Goal: Transaction & Acquisition: Purchase product/service

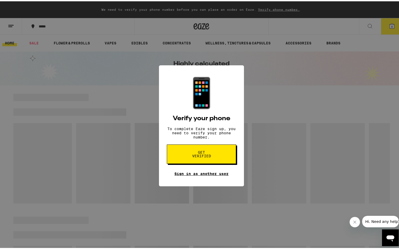
click at [212, 175] on link "Sign in as another user" at bounding box center [201, 173] width 54 height 4
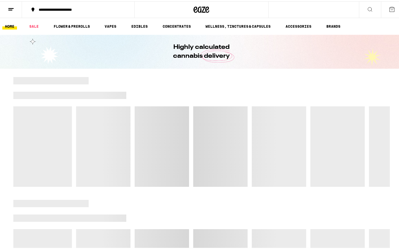
click at [85, 10] on div "**********" at bounding box center [80, 9] width 89 height 4
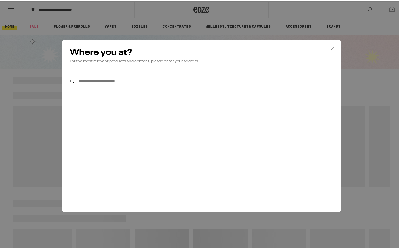
click at [100, 85] on input "**********" at bounding box center [202, 80] width 278 height 20
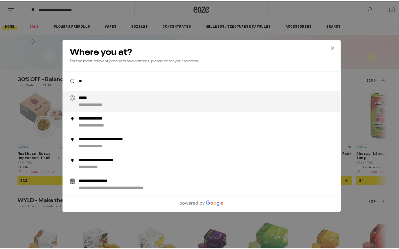
type input "*"
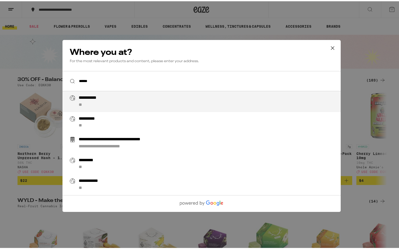
click at [113, 99] on div "**********" at bounding box center [211, 100] width 267 height 13
type input "**********"
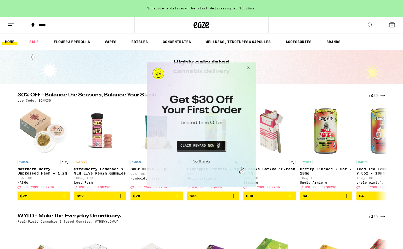
click at [209, 163] on button "Close Modal" at bounding box center [200, 161] width 106 height 8
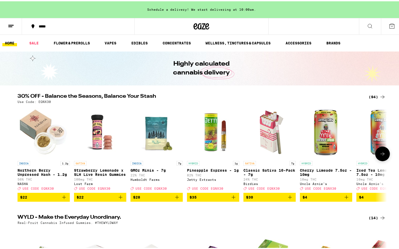
click at [213, 199] on span "$35" at bounding box center [213, 196] width 47 height 6
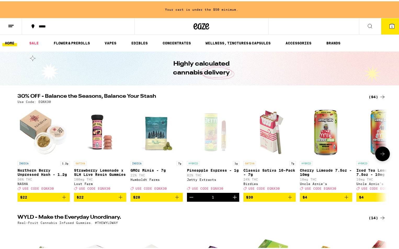
click at [246, 198] on span "$30" at bounding box center [249, 196] width 7 height 4
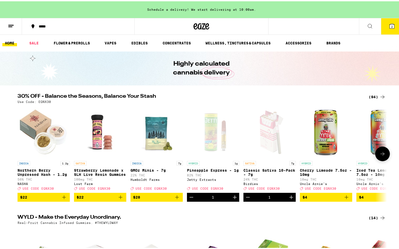
click at [307, 199] on span "$4" at bounding box center [326, 196] width 47 height 6
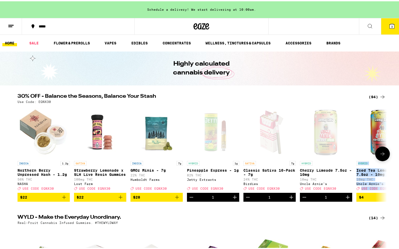
drag, startPoint x: 353, startPoint y: 199, endPoint x: 357, endPoint y: 201, distance: 4.1
click at [354, 199] on div "INDICA 1.2g Northern Berry Unpressed Hash - 1.2g 56% THC NASHA Deal Created wit…" at bounding box center [201, 153] width 377 height 96
click at [361, 198] on span "$4" at bounding box center [361, 196] width 5 height 4
click at [144, 199] on span "$28" at bounding box center [156, 196] width 47 height 6
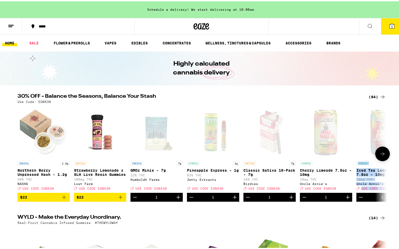
click at [105, 199] on span "$22" at bounding box center [100, 196] width 47 height 6
click at [48, 199] on span "$22" at bounding box center [43, 196] width 47 height 6
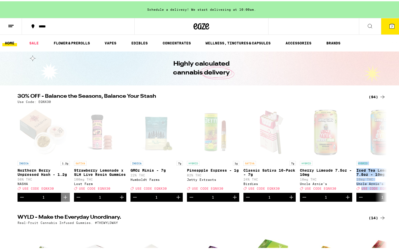
click at [382, 26] on button "7" at bounding box center [392, 25] width 22 height 16
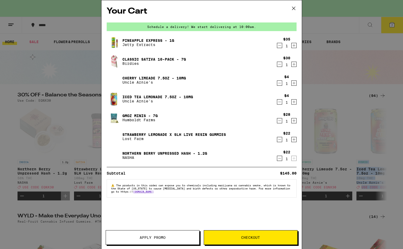
click at [181, 236] on button "Apply Promo" at bounding box center [153, 237] width 94 height 15
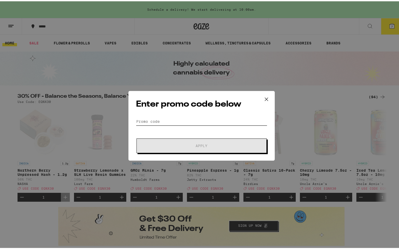
click at [154, 117] on input "Promo Code" at bounding box center [201, 120] width 131 height 8
paste input "LIBERTY"
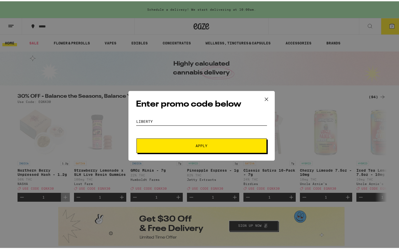
type input "LIBERTY"
click at [215, 151] on button "Apply" at bounding box center [202, 144] width 130 height 15
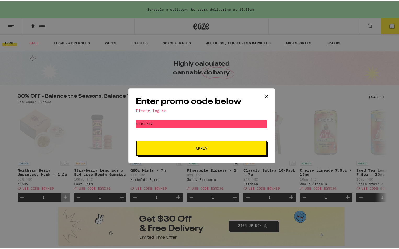
click at [157, 108] on div "Please log in" at bounding box center [201, 109] width 131 height 4
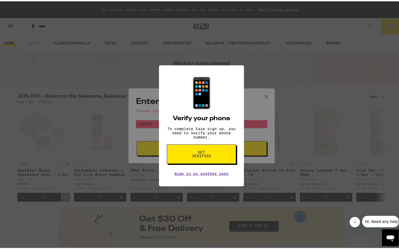
click at [254, 133] on div "📱 Verify your phone To complete Eaze sign up, you need to verify your phone num…" at bounding box center [201, 124] width 403 height 249
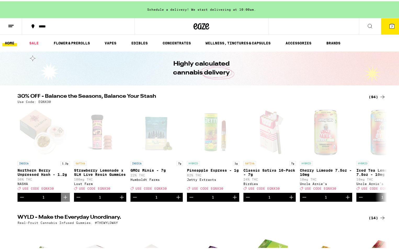
click at [388, 28] on button "7" at bounding box center [392, 25] width 22 height 16
click at [389, 28] on icon at bounding box center [392, 25] width 6 height 6
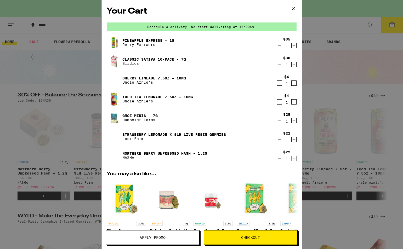
click at [262, 238] on span "Checkout" at bounding box center [250, 238] width 93 height 4
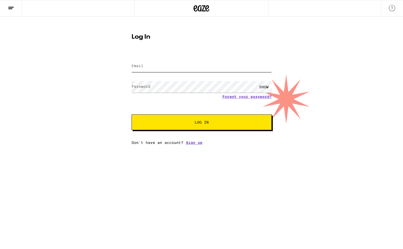
type input "sasanadysuzanne@gmail.com"
click at [191, 67] on input "sasanadysuzanne@gmail.com" at bounding box center [202, 66] width 140 height 12
click at [232, 122] on span "Log In" at bounding box center [202, 123] width 98 height 4
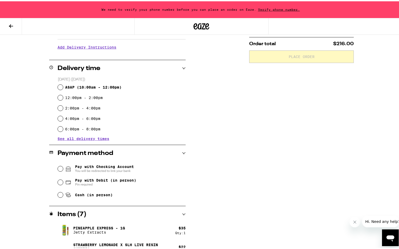
scroll to position [77, 0]
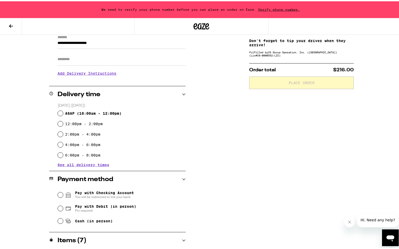
click at [9, 23] on icon at bounding box center [11, 25] width 6 height 6
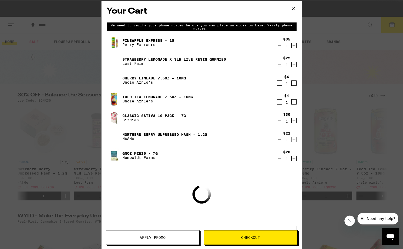
drag, startPoint x: 158, startPoint y: 241, endPoint x: 400, endPoint y: 89, distance: 285.9
click at [158, 241] on button "Apply Promo" at bounding box center [153, 237] width 94 height 15
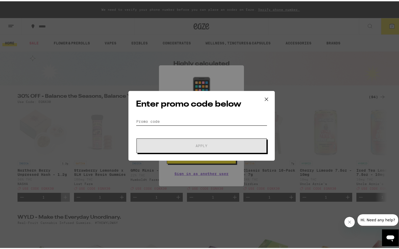
paste input "LIBERTY"
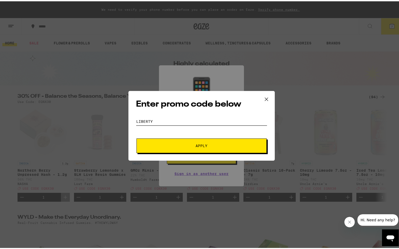
type input "LIBERTY"
click at [192, 137] on form "Promo Code LIBERTY Apply" at bounding box center [201, 134] width 131 height 36
click at [192, 140] on button "Apply" at bounding box center [202, 144] width 130 height 15
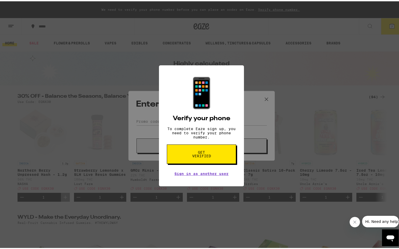
click at [252, 123] on div "📱 Verify your phone To complete Eaze sign up, you need to verify your phone num…" at bounding box center [201, 124] width 403 height 249
